Goal: Task Accomplishment & Management: Manage account settings

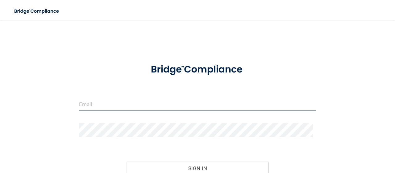
click at [167, 108] on input "email" at bounding box center [197, 104] width 237 height 14
type input "[EMAIL_ADDRESS][DOMAIN_NAME]"
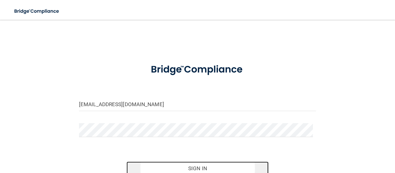
click at [251, 165] on button "Sign In" at bounding box center [198, 168] width 142 height 14
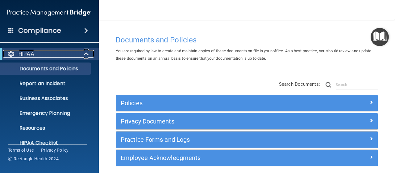
click at [88, 53] on span at bounding box center [86, 53] width 5 height 7
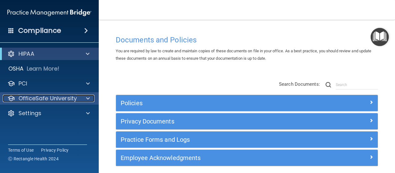
click at [90, 99] on span at bounding box center [88, 97] width 4 height 7
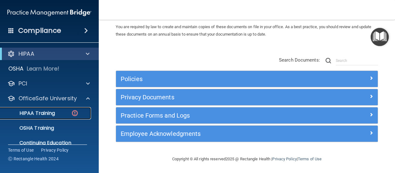
click at [52, 108] on link "HIPAA Training" at bounding box center [42, 113] width 97 height 12
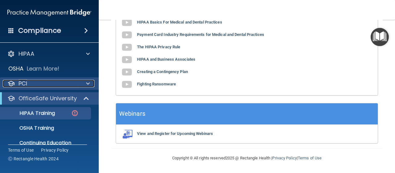
click at [89, 84] on span at bounding box center [88, 83] width 4 height 7
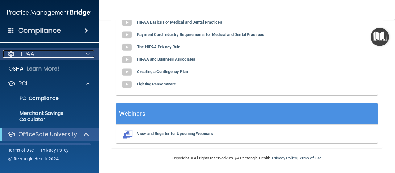
click at [90, 50] on div at bounding box center [86, 53] width 15 height 7
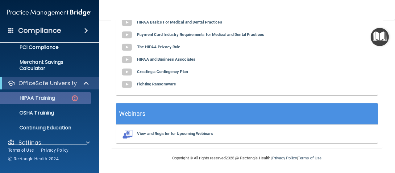
scroll to position [164, 0]
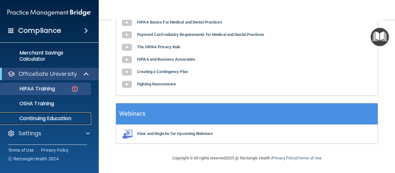
click at [76, 118] on p "Continuing Education" at bounding box center [46, 118] width 84 height 6
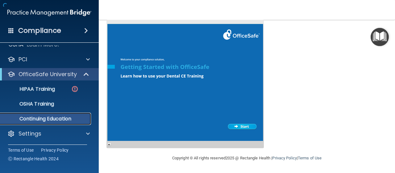
scroll to position [156, 0]
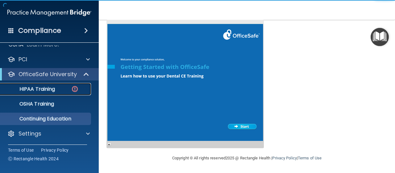
click at [45, 90] on p "HIPAA Training" at bounding box center [29, 89] width 51 height 6
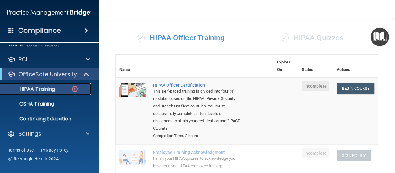
scroll to position [29, 0]
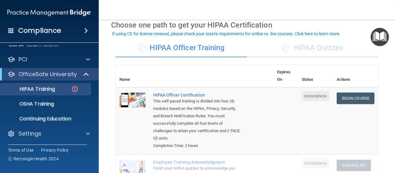
click at [301, 46] on div "✓ HIPAA Quizzes" at bounding box center [312, 48] width 131 height 19
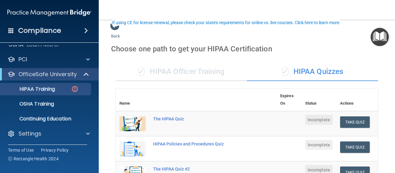
scroll to position [0, 0]
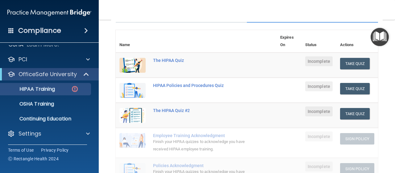
scroll to position [60, 0]
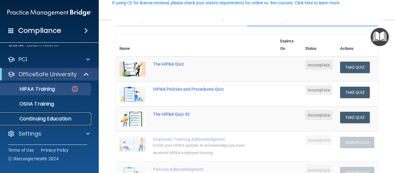
click at [72, 120] on p "Continuing Education" at bounding box center [46, 118] width 84 height 6
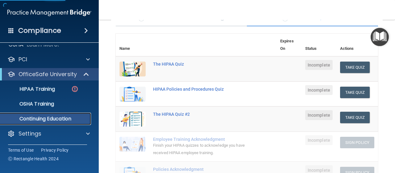
scroll to position [67, 0]
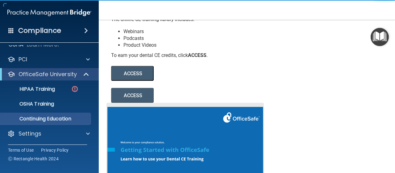
click at [131, 78] on button "ACCESS" at bounding box center [132, 73] width 43 height 15
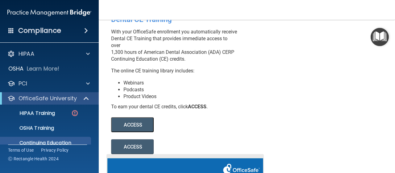
scroll to position [0, 0]
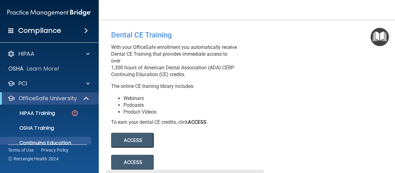
click at [140, 147] on button "ACCESS" at bounding box center [132, 139] width 43 height 15
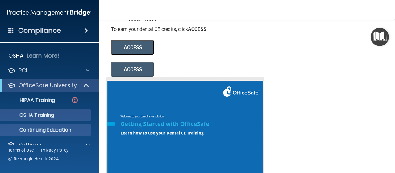
scroll to position [24, 0]
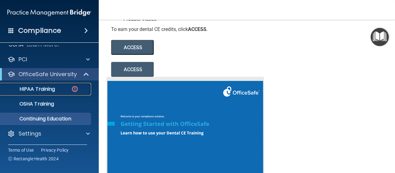
click at [48, 91] on p "HIPAA Training" at bounding box center [29, 89] width 51 height 6
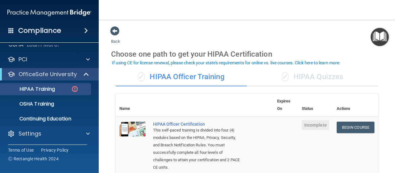
click at [283, 78] on span "✓" at bounding box center [285, 76] width 7 height 9
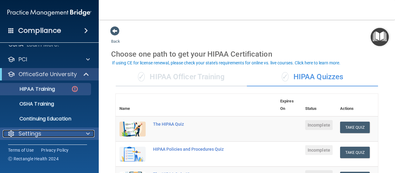
click at [31, 132] on p "Settings" at bounding box center [30, 133] width 23 height 7
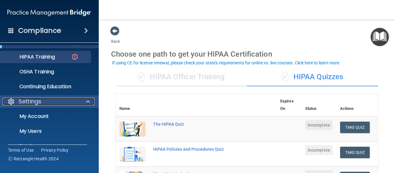
scroll to position [83, 0]
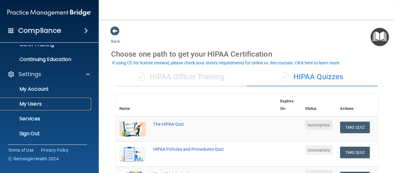
click at [46, 102] on p "My Users" at bounding box center [46, 104] width 84 height 6
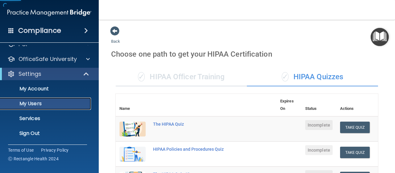
scroll to position [39, 0]
select select "20"
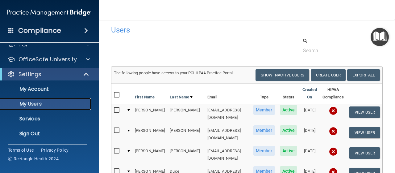
scroll to position [0, 0]
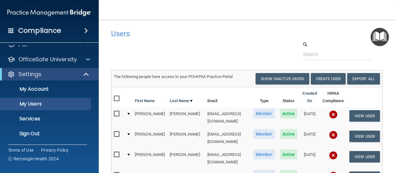
click at [329, 115] on img at bounding box center [333, 114] width 9 height 9
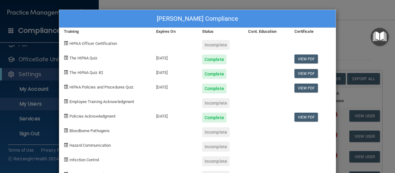
click at [361, 40] on div "Anne Boehmke's Compliance Training Expires On Status Cont. Education Certificat…" at bounding box center [197, 86] width 395 height 173
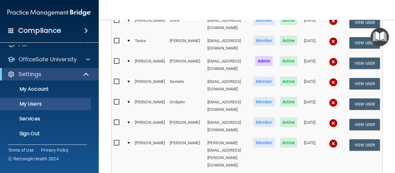
scroll to position [185, 0]
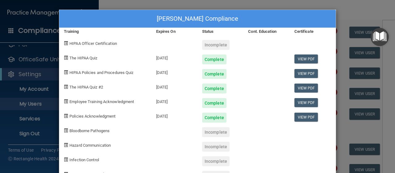
click at [370, 6] on div "Erika Shields Duellman's Compliance Training Expires On Status Cont. Education …" at bounding box center [197, 86] width 395 height 173
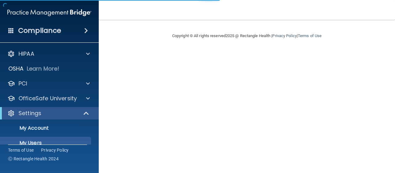
select select "20"
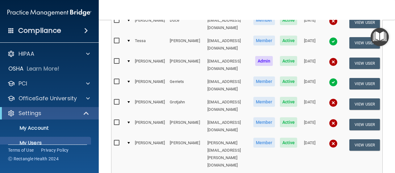
scroll to position [124, 0]
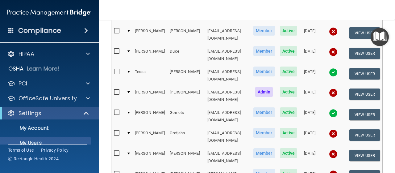
click at [329, 149] on img at bounding box center [333, 153] width 9 height 9
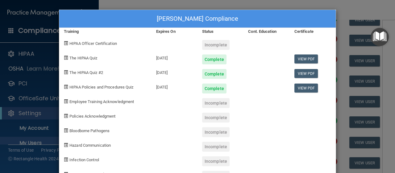
click at [365, 4] on div "Jody McQuin's Compliance Training Expires On Status Cont. Education Certificate…" at bounding box center [197, 86] width 395 height 173
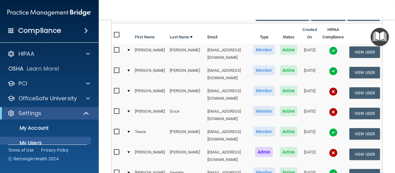
scroll to position [62, 0]
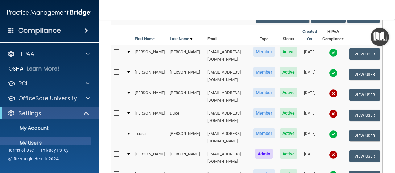
click at [115, 111] on input "checkbox" at bounding box center [117, 113] width 7 height 5
checkbox input "true"
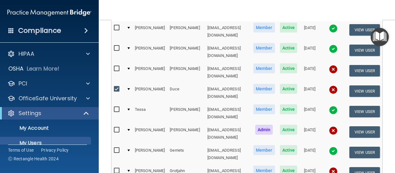
scroll to position [93, 0]
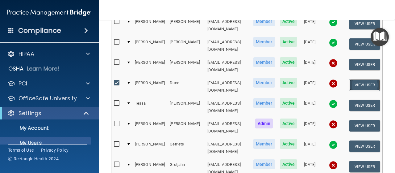
click at [358, 79] on button "View User" at bounding box center [365, 84] width 31 height 11
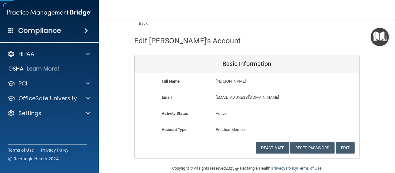
scroll to position [27, 0]
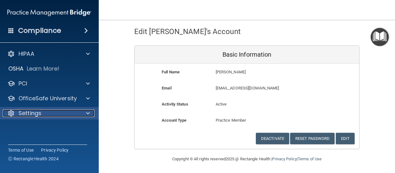
click at [83, 111] on div at bounding box center [86, 112] width 15 height 7
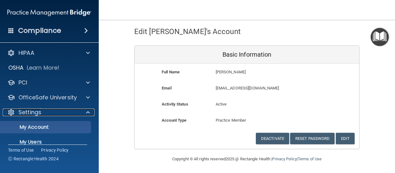
scroll to position [0, 0]
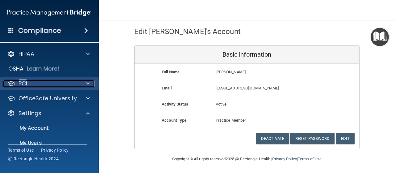
click at [87, 84] on span at bounding box center [88, 83] width 4 height 7
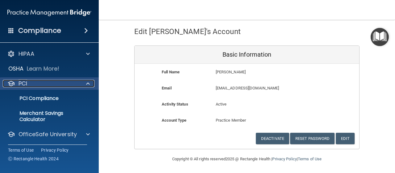
click at [85, 82] on div at bounding box center [86, 83] width 15 height 7
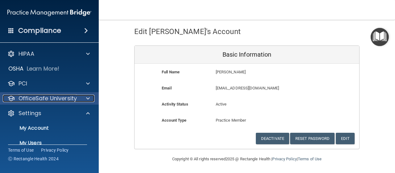
click at [89, 95] on span at bounding box center [88, 97] width 4 height 7
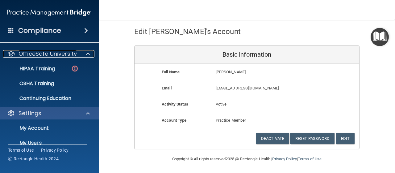
scroll to position [31, 0]
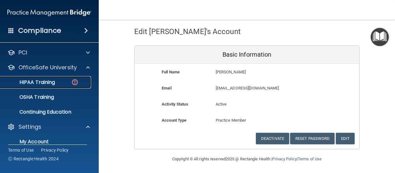
click at [49, 81] on p "HIPAA Training" at bounding box center [29, 82] width 51 height 6
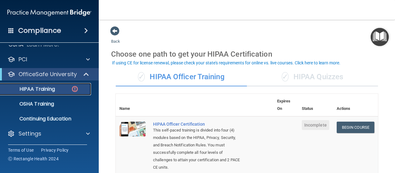
scroll to position [24, 0]
click at [325, 83] on div "✓ HIPAA Quizzes" at bounding box center [312, 77] width 131 height 19
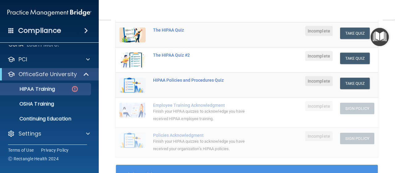
scroll to position [93, 0]
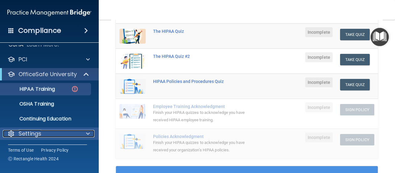
click at [88, 134] on span at bounding box center [88, 133] width 4 height 7
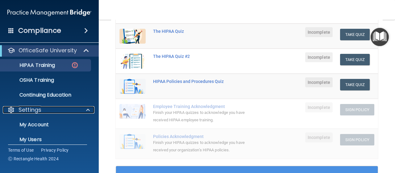
scroll to position [83, 0]
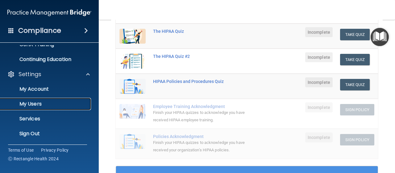
click at [37, 105] on p "My Users" at bounding box center [46, 104] width 84 height 6
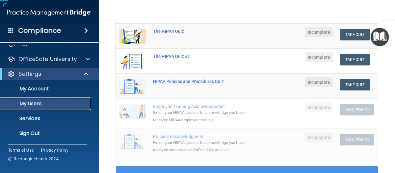
scroll to position [39, 0]
select select "20"
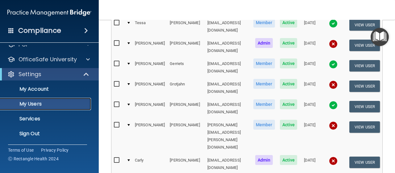
scroll to position [172, 0]
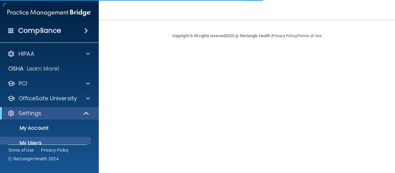
select select "20"
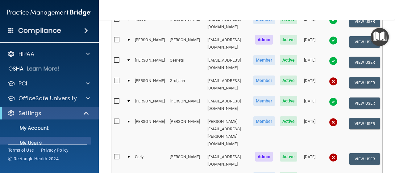
scroll to position [185, 0]
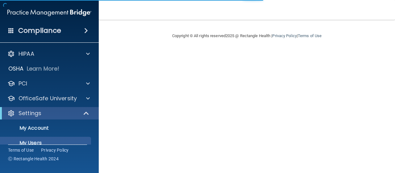
select select "20"
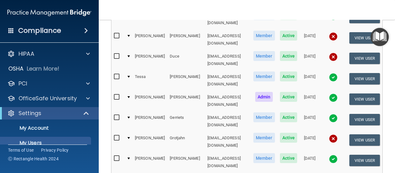
scroll to position [124, 0]
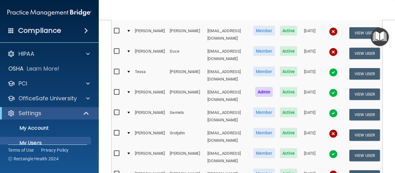
click at [329, 170] on img at bounding box center [333, 174] width 9 height 9
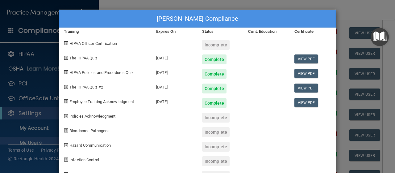
click at [350, 5] on div "Amie Miller's Compliance Training Expires On Status Cont. Education Certificate…" at bounding box center [197, 86] width 395 height 173
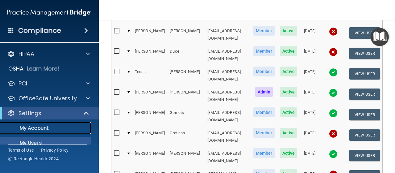
click at [51, 124] on link "My Account" at bounding box center [42, 128] width 97 height 12
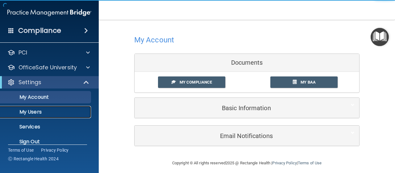
click at [47, 113] on p "My Users" at bounding box center [46, 112] width 84 height 6
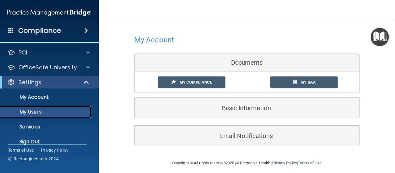
select select "20"
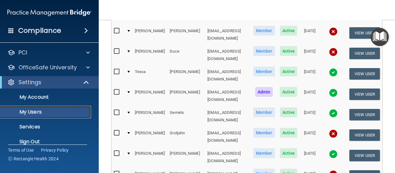
scroll to position [124, 0]
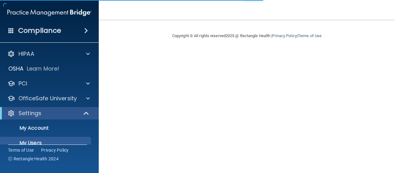
select select "20"
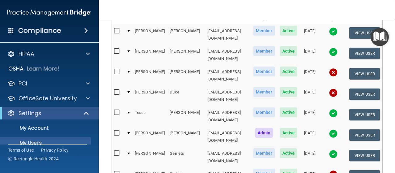
scroll to position [93, 0]
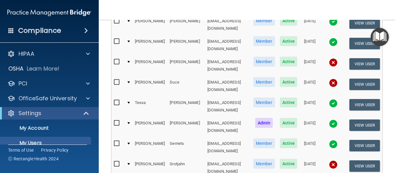
click at [329, 78] on img at bounding box center [333, 82] width 9 height 9
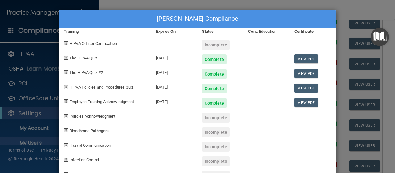
click at [344, 10] on div "[PERSON_NAME] Compliance Training Expires On Status Cont. Education Certificate…" at bounding box center [197, 86] width 395 height 173
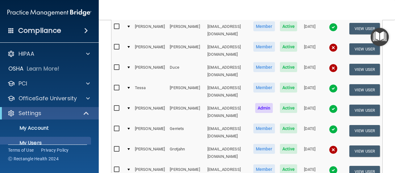
scroll to position [154, 0]
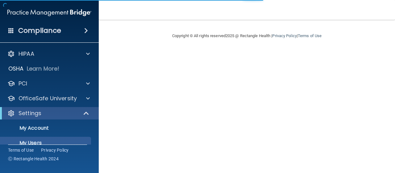
select select "20"
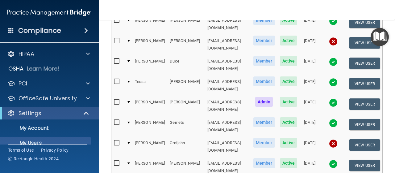
scroll to position [124, 0]
